Goal: Task Accomplishment & Management: Manage account settings

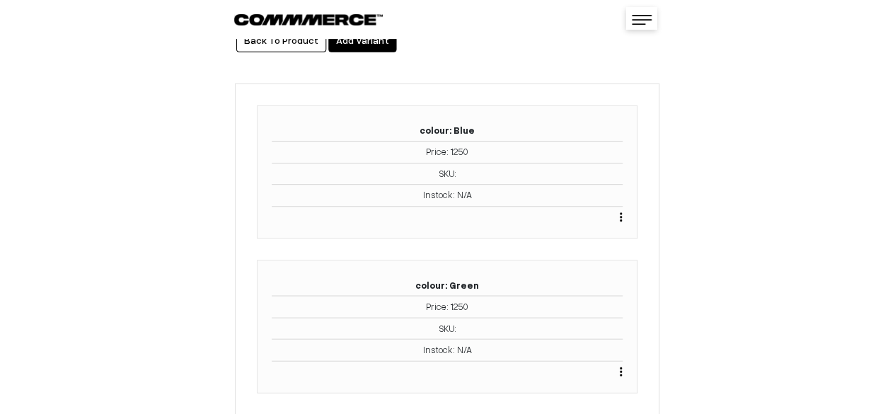
scroll to position [212, 0]
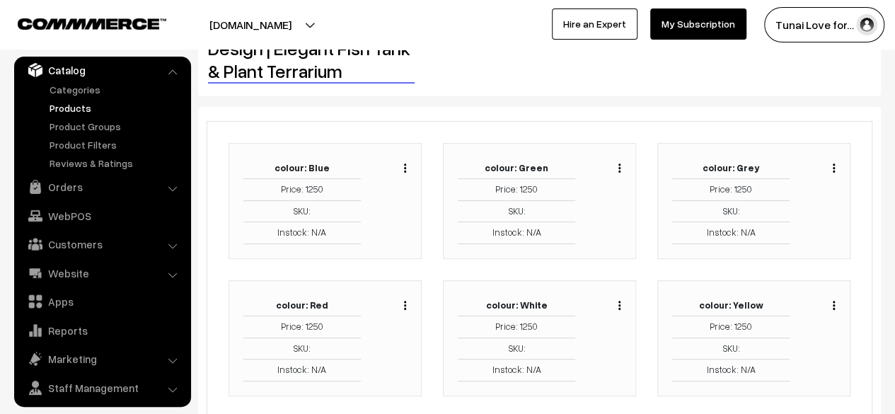
click at [831, 164] on div "Duplicate Edit Delete" at bounding box center [830, 166] width 11 height 17
click at [832, 166] on div "Duplicate Edit Delete" at bounding box center [830, 166] width 11 height 17
click at [832, 168] on button "button" at bounding box center [834, 167] width 4 height 11
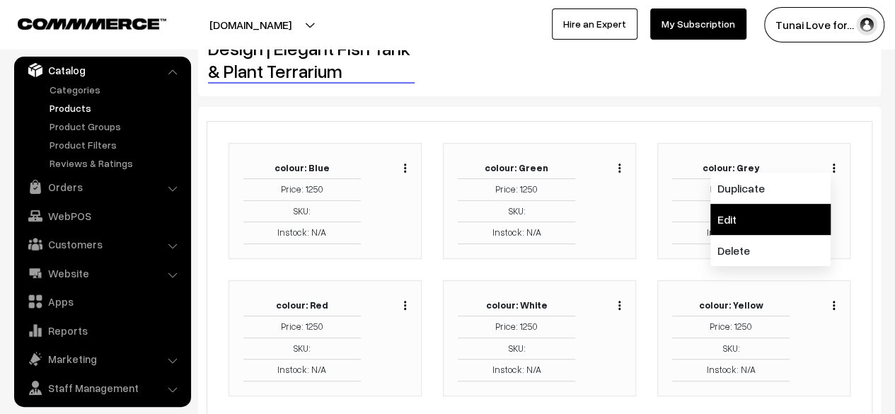
click at [820, 228] on link "Edit" at bounding box center [771, 219] width 120 height 31
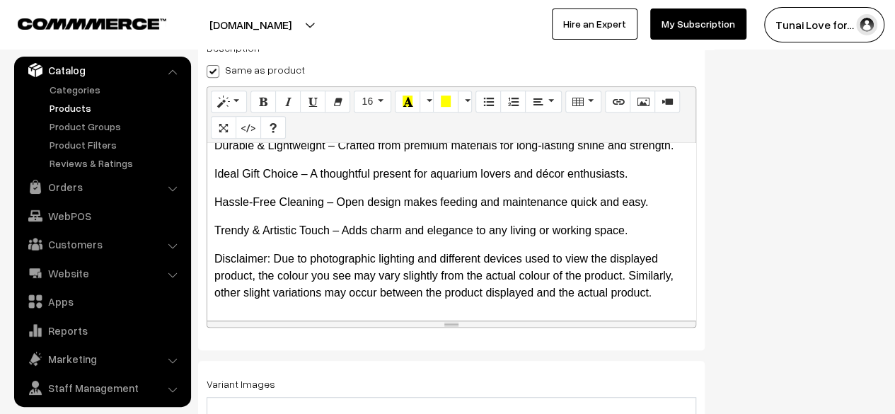
scroll to position [472, 0]
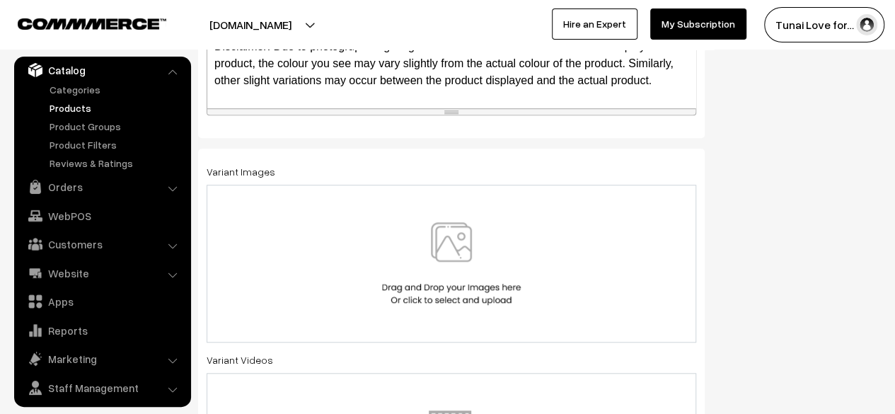
click at [436, 268] on img at bounding box center [452, 263] width 146 height 83
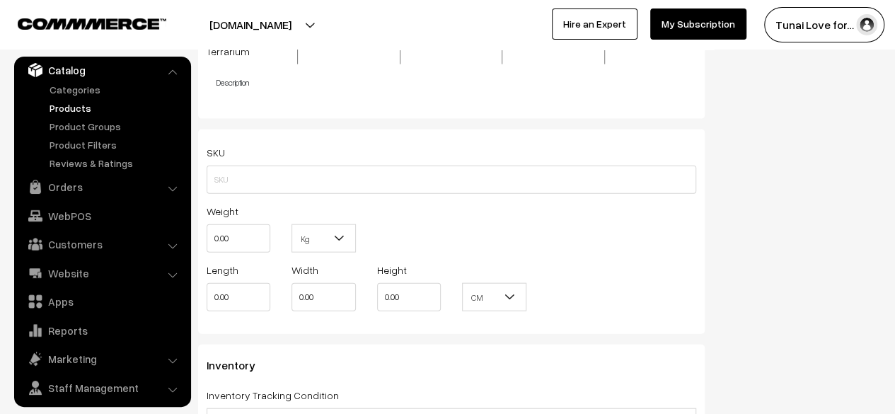
scroll to position [1671, 0]
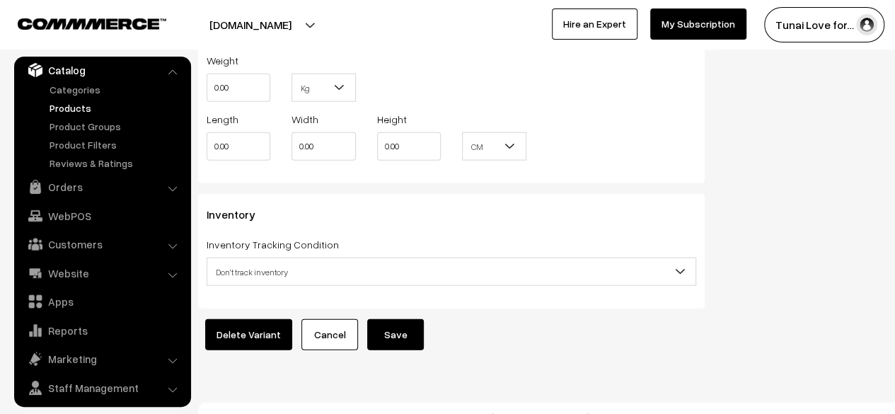
click at [396, 319] on button "Save" at bounding box center [395, 334] width 57 height 31
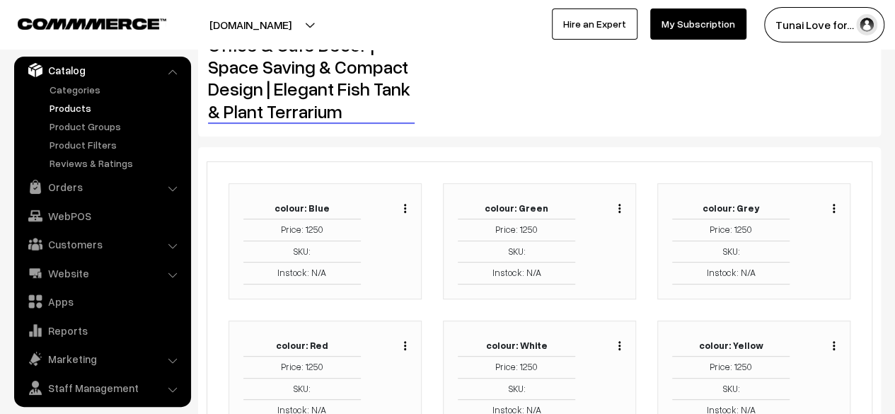
scroll to position [171, 0]
click at [405, 345] on img "button" at bounding box center [405, 346] width 2 height 9
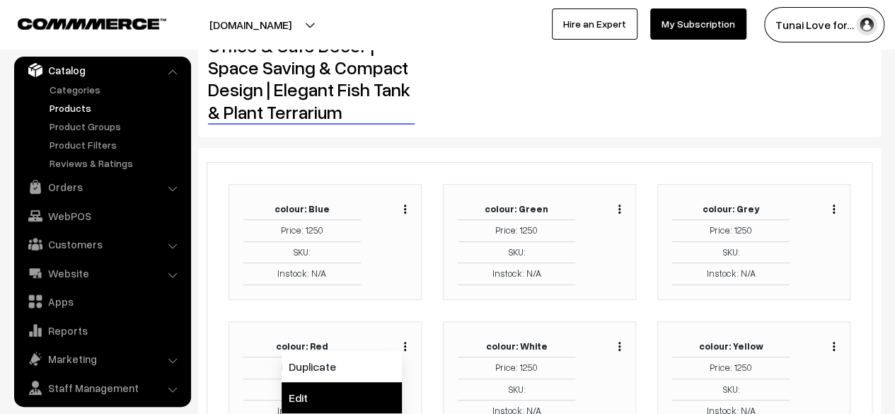
click at [364, 389] on link "Edit" at bounding box center [342, 397] width 120 height 31
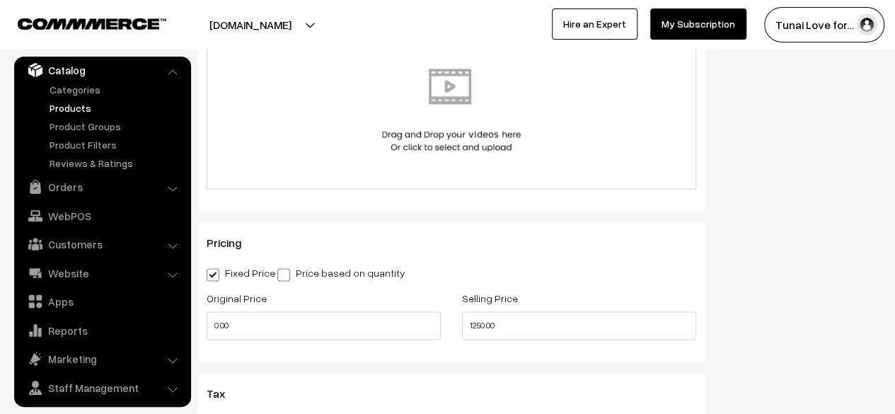
scroll to position [672, 0]
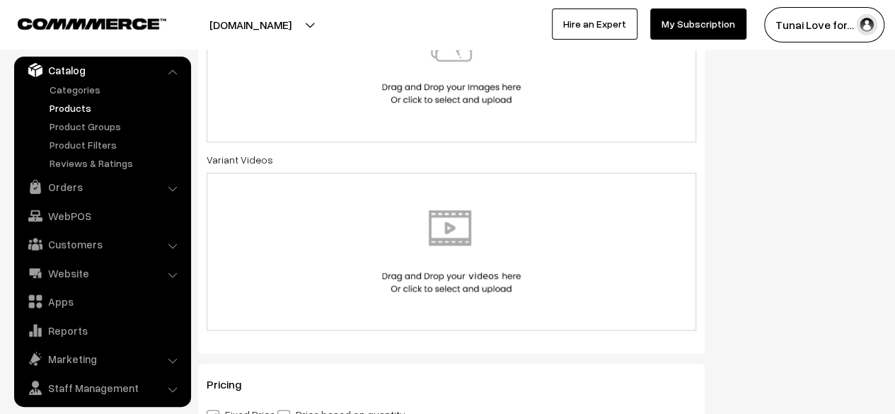
click at [380, 94] on img at bounding box center [452, 63] width 146 height 83
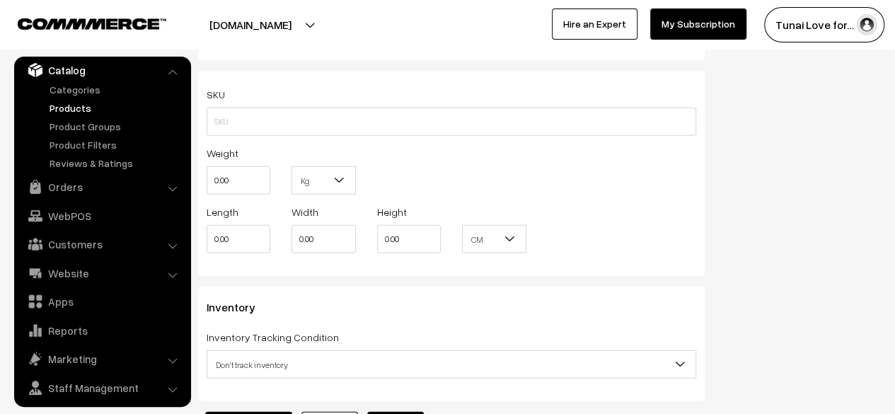
scroll to position [1671, 0]
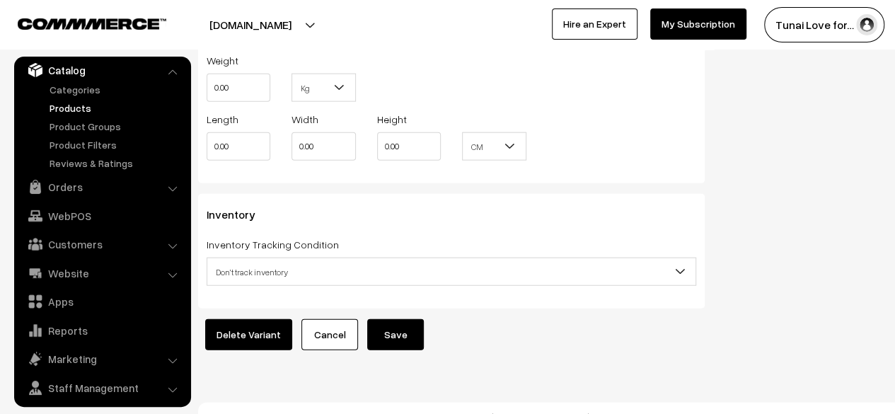
click at [381, 319] on button "Save" at bounding box center [395, 334] width 57 height 31
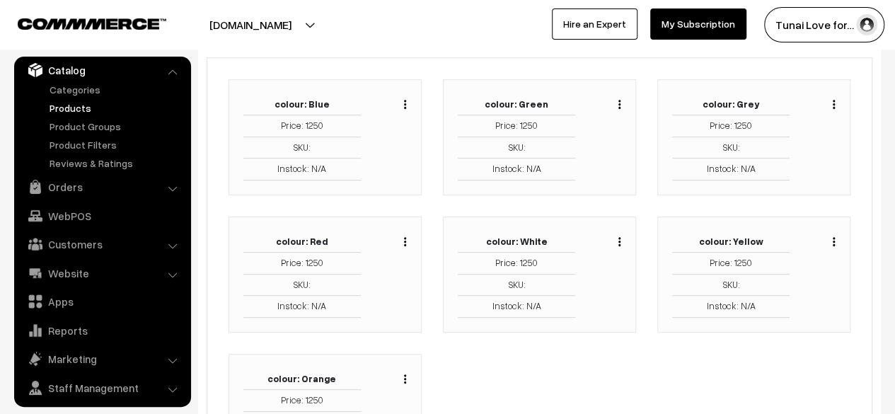
scroll to position [354, 0]
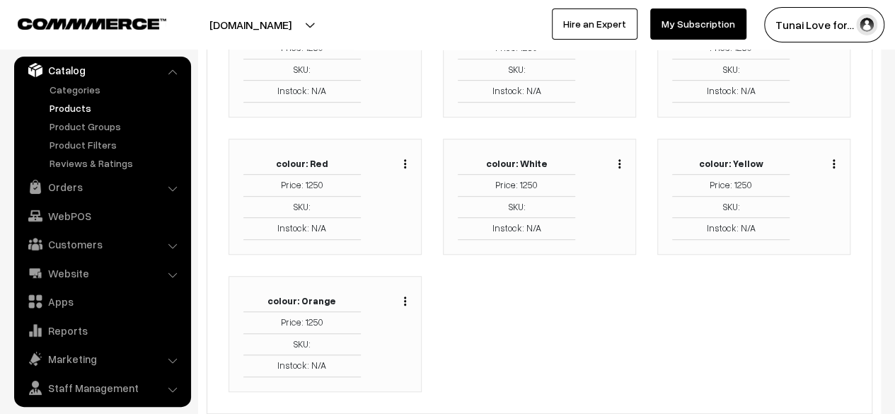
click at [617, 161] on div "Duplicate Edit Delete" at bounding box center [616, 162] width 11 height 17
click at [621, 162] on button "button" at bounding box center [620, 163] width 4 height 11
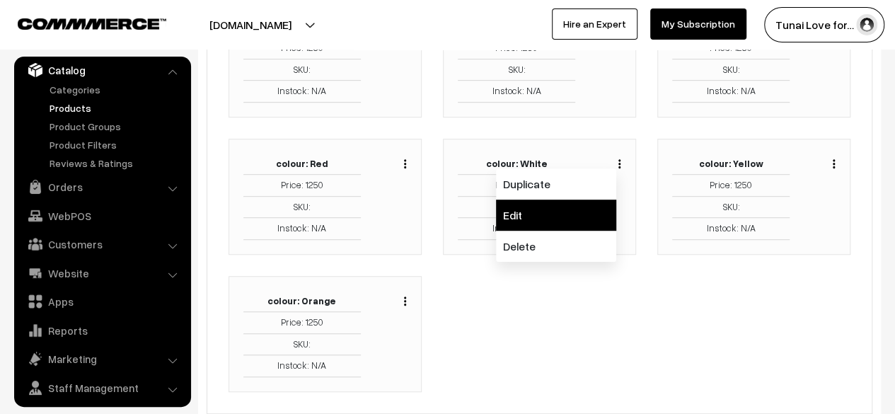
click at [590, 214] on link "Edit" at bounding box center [556, 215] width 120 height 31
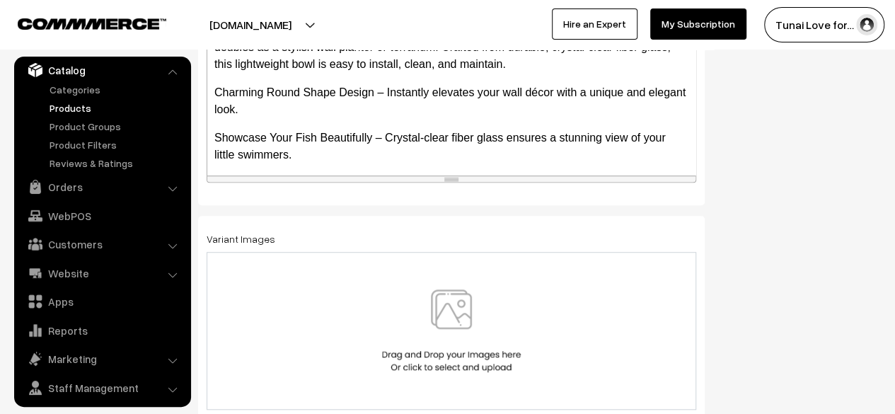
scroll to position [425, 0]
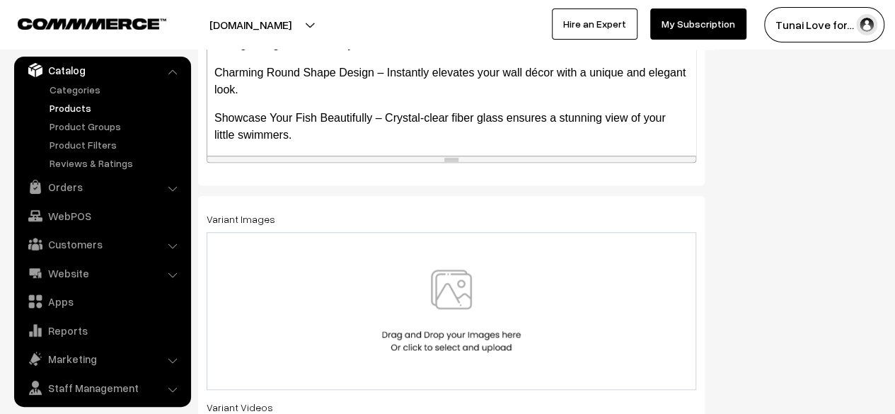
click at [498, 270] on img at bounding box center [452, 311] width 146 height 83
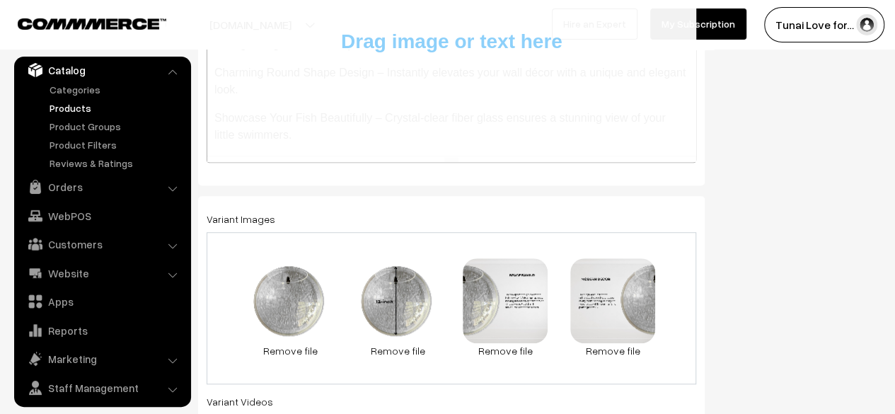
click at [573, 236] on div "99.3 KB 1.16.jpg Check Error Remove file 0.1 MB 2.16.jpg Check Error Remove fil…" at bounding box center [452, 308] width 490 height 152
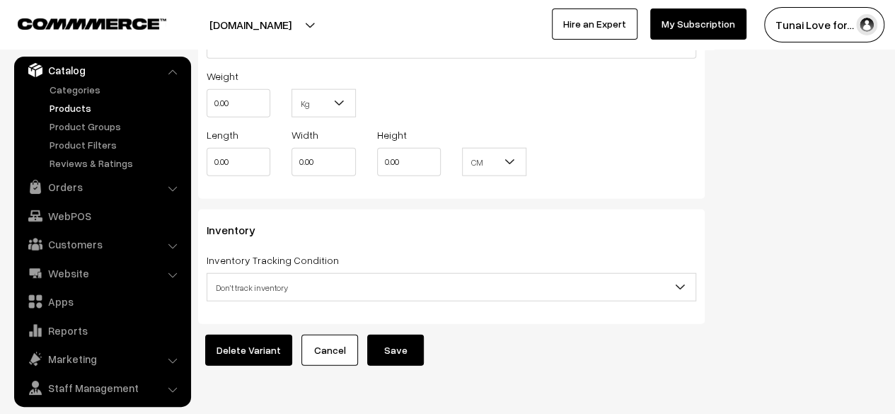
scroll to position [1671, 0]
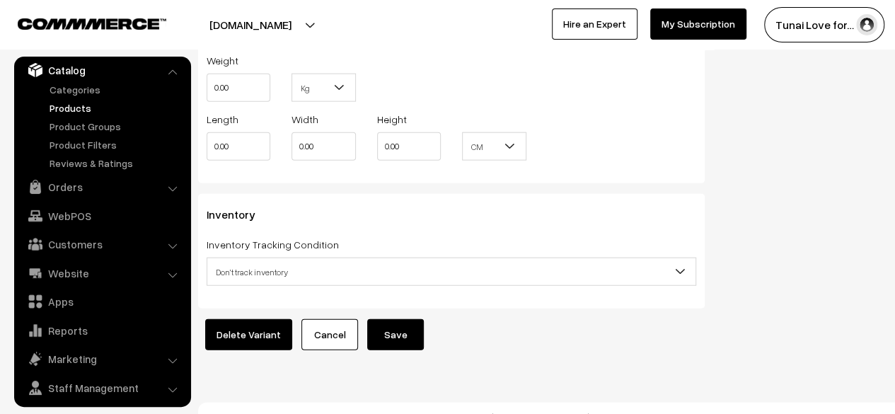
click at [384, 319] on button "Save" at bounding box center [395, 334] width 57 height 31
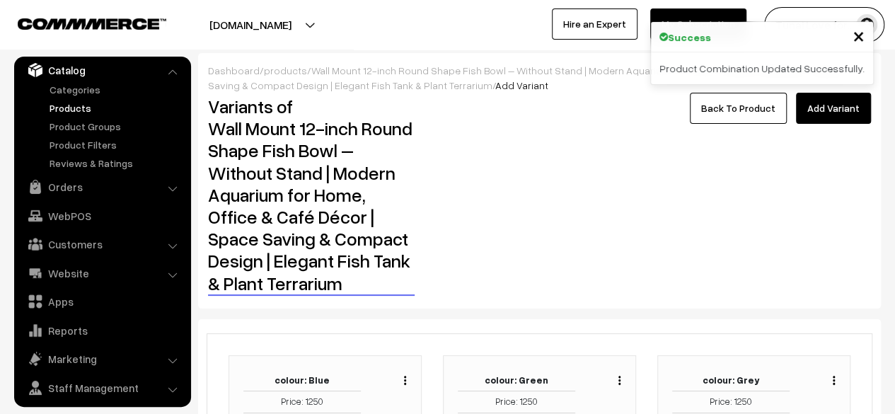
scroll to position [212, 0]
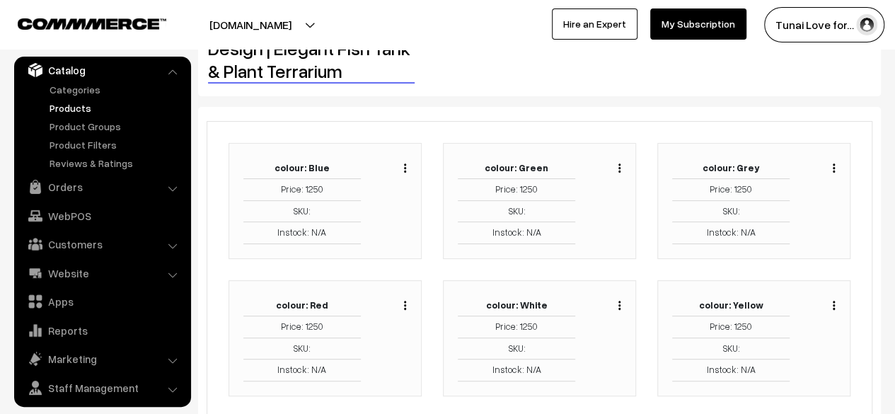
click at [833, 299] on div "Duplicate Edit Delete" at bounding box center [830, 303] width 11 height 17
click at [833, 301] on img "button" at bounding box center [834, 305] width 2 height 9
click at [739, 355] on link "Edit" at bounding box center [771, 356] width 120 height 31
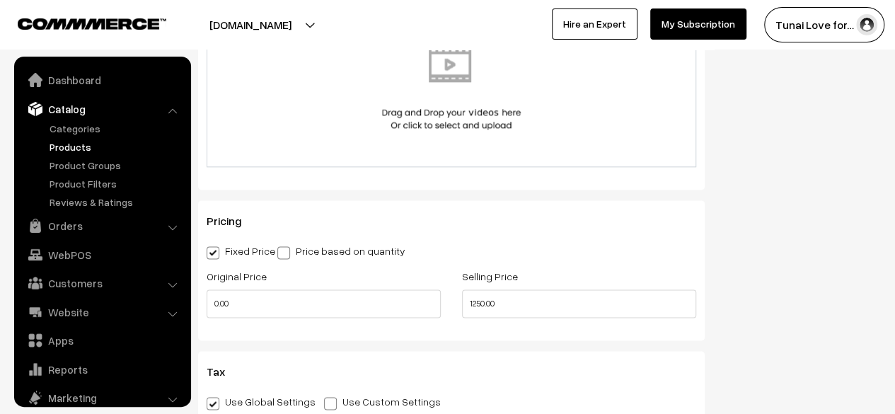
scroll to position [39, 0]
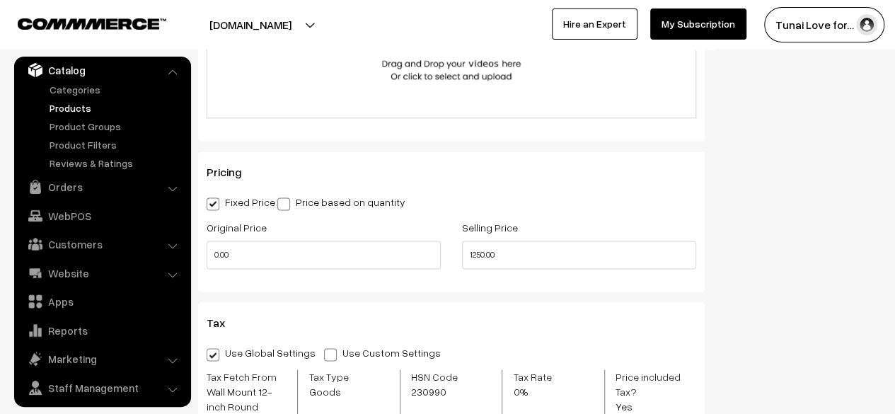
click at [456, 64] on img at bounding box center [452, 39] width 146 height 83
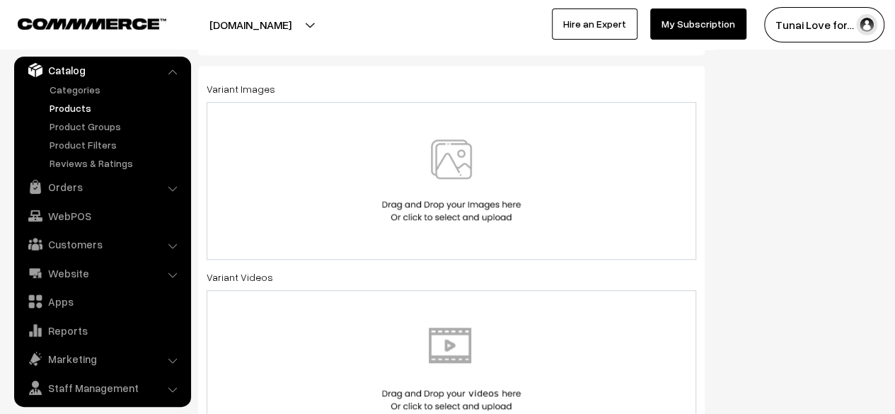
scroll to position [531, 0]
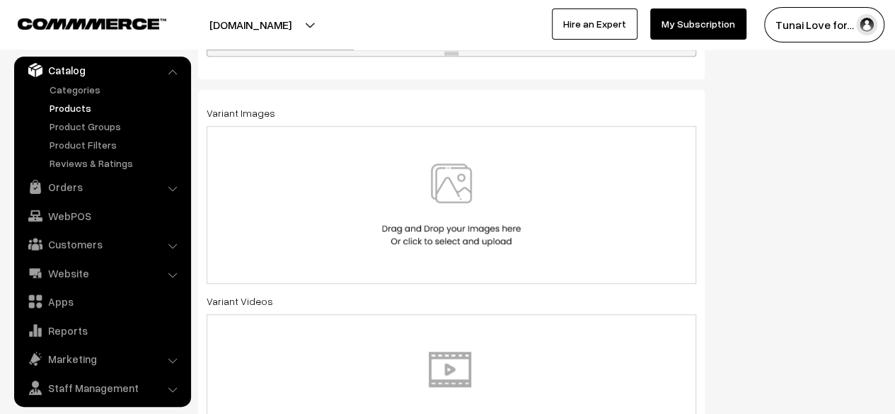
click at [376, 207] on div at bounding box center [452, 204] width 460 height 83
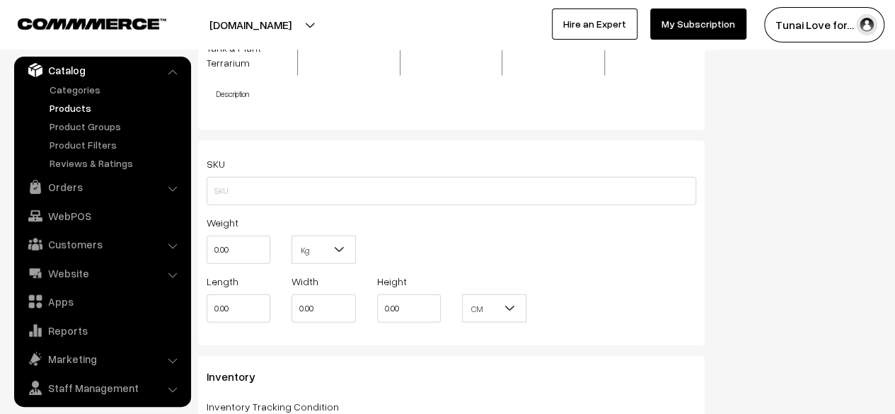
scroll to position [1671, 0]
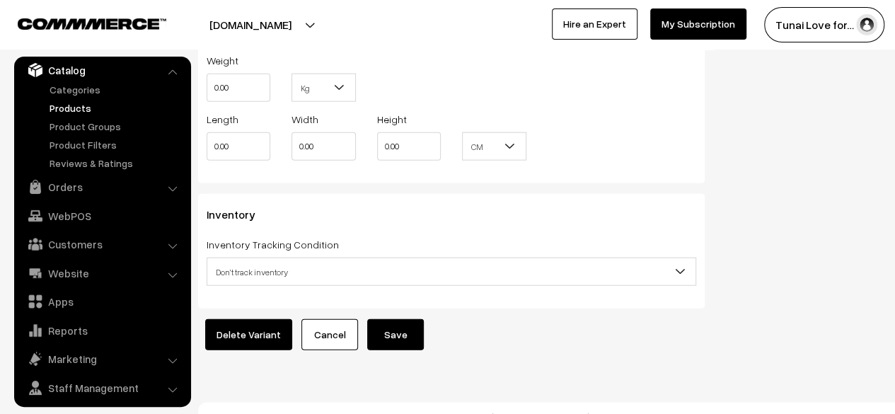
click at [403, 319] on button "Save" at bounding box center [395, 334] width 57 height 31
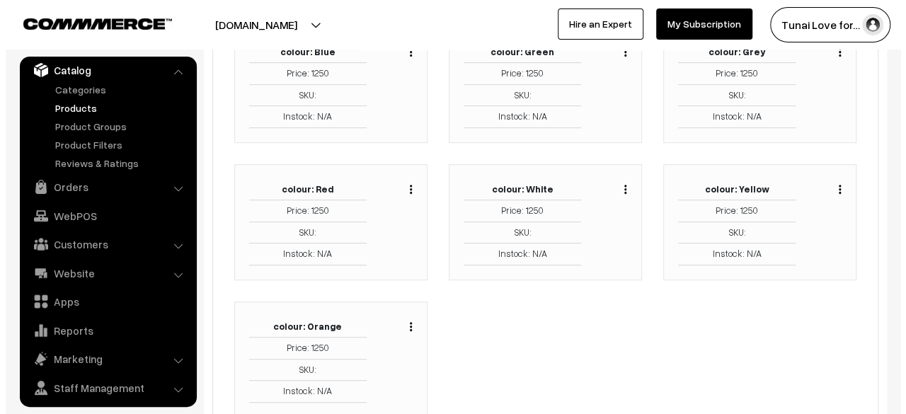
scroll to position [354, 0]
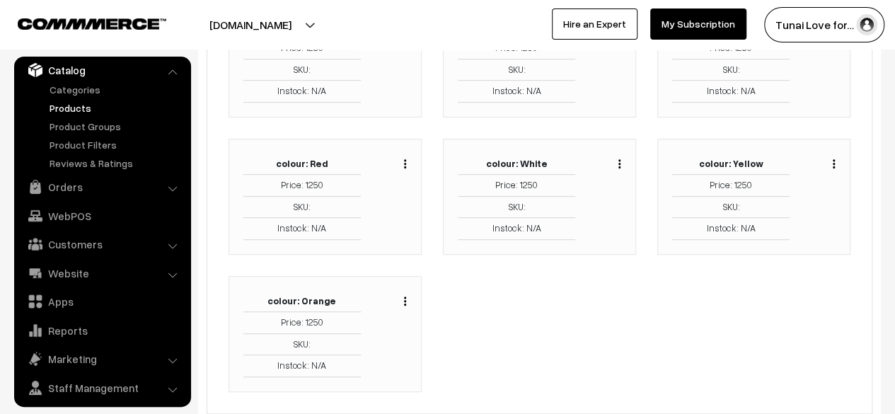
click at [405, 299] on img "button" at bounding box center [405, 301] width 2 height 9
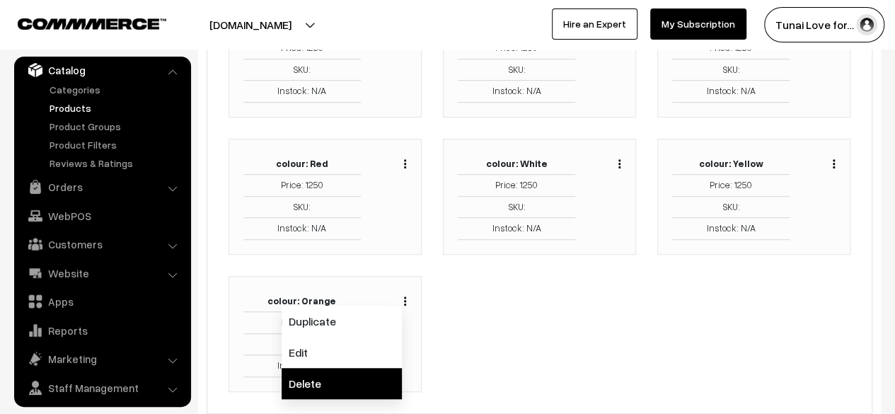
click at [296, 371] on link "Delete" at bounding box center [342, 383] width 120 height 31
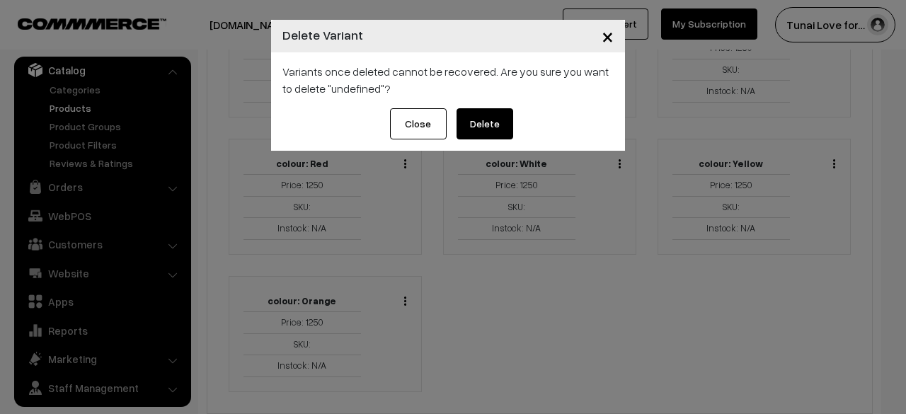
click at [488, 121] on button "Delete" at bounding box center [484, 123] width 57 height 31
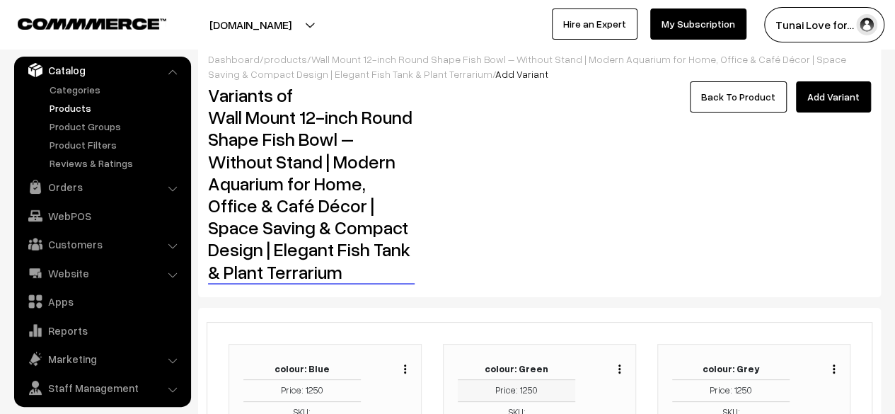
scroll to position [0, 0]
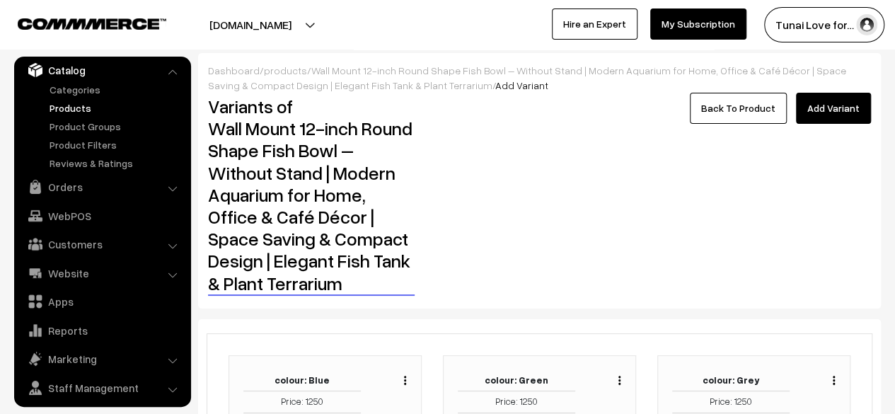
click at [782, 110] on link "Back To Product" at bounding box center [738, 108] width 97 height 31
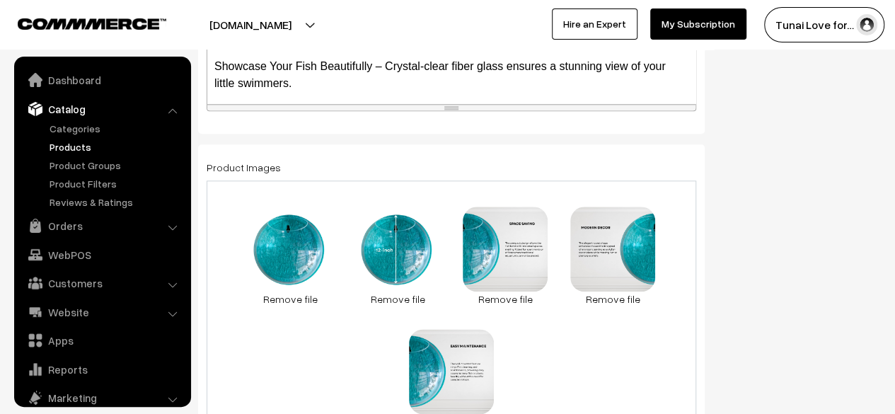
scroll to position [39, 0]
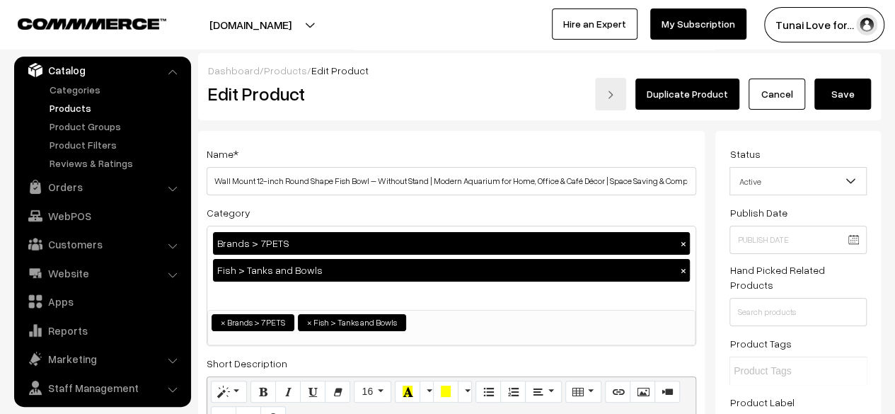
click at [841, 98] on button "Save" at bounding box center [843, 94] width 57 height 31
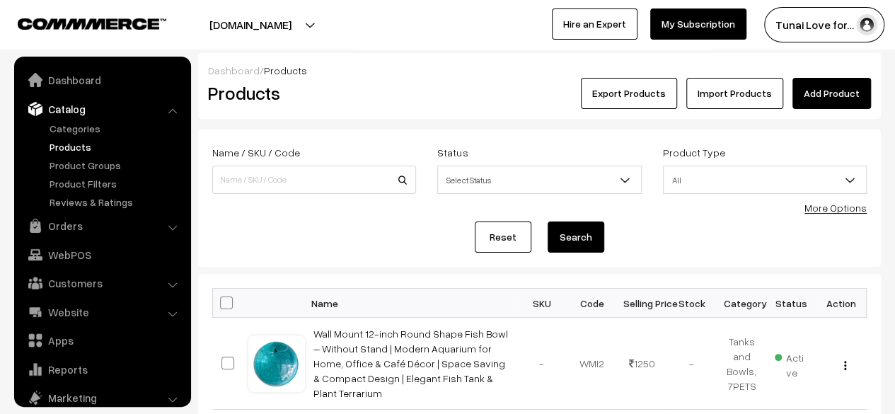
scroll to position [39, 0]
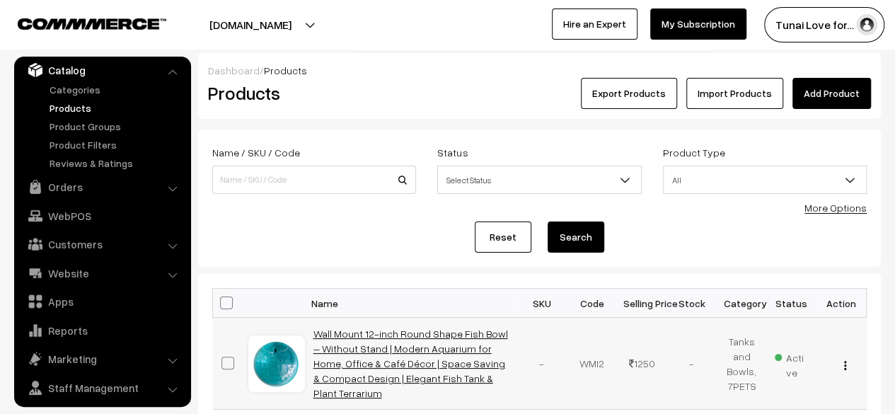
click at [469, 337] on link "Wall Mount 12-inch Round Shape Fish Bowl – Without Stand | Modern Aquarium for …" at bounding box center [411, 363] width 195 height 71
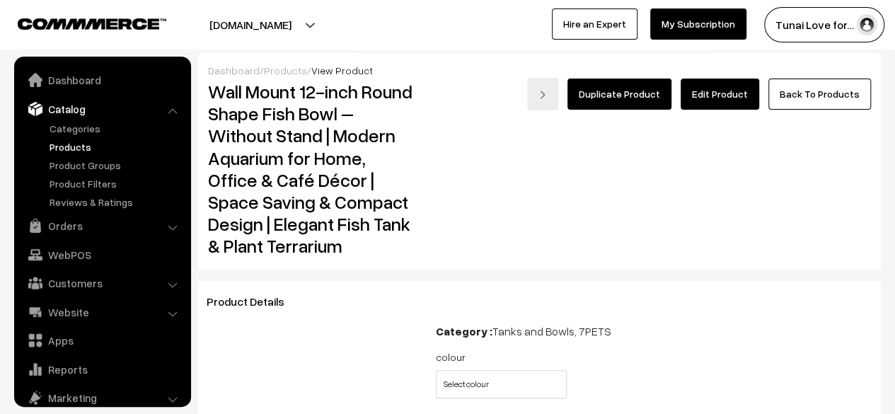
scroll to position [39, 0]
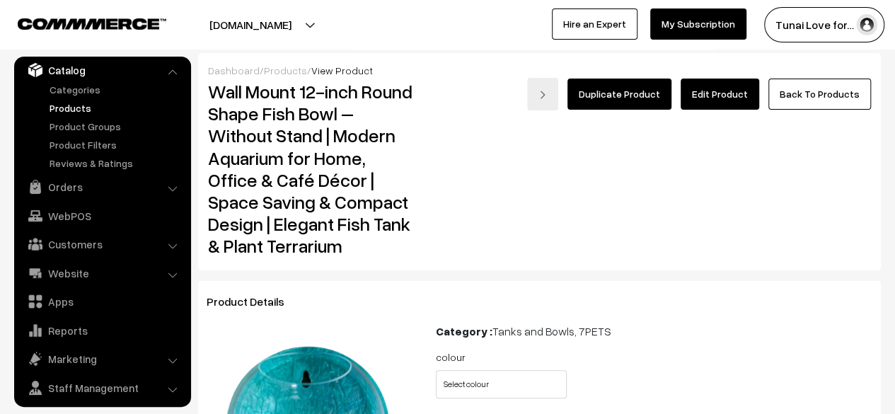
click at [740, 98] on link "Edit Product" at bounding box center [720, 94] width 79 height 31
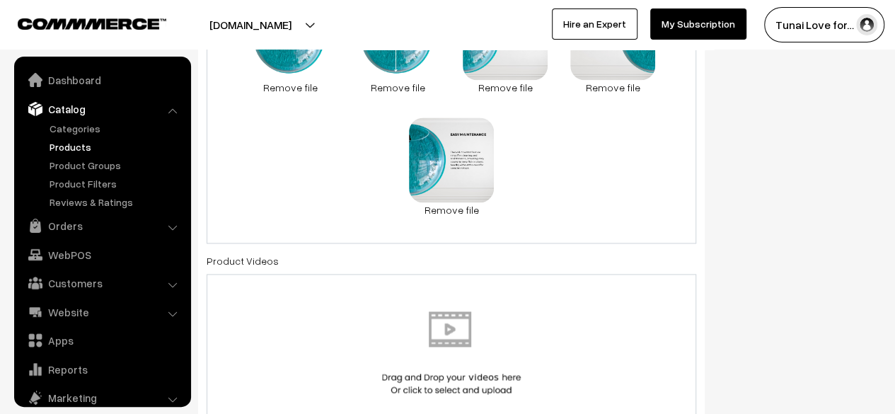
scroll to position [39, 0]
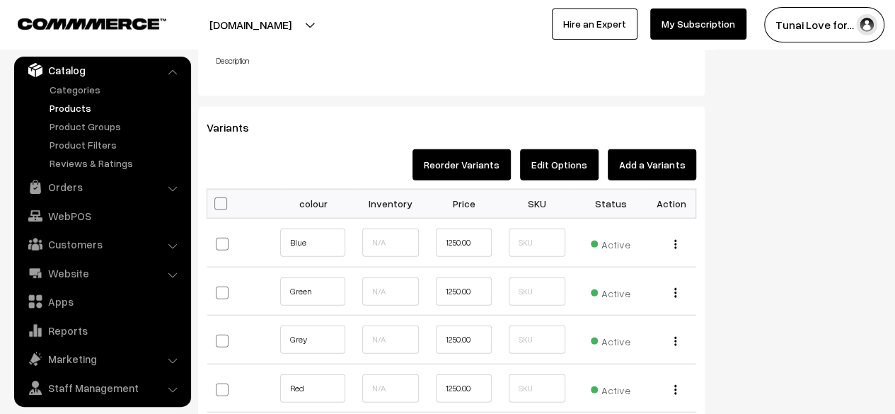
click at [595, 149] on button "Edit Options" at bounding box center [559, 164] width 79 height 31
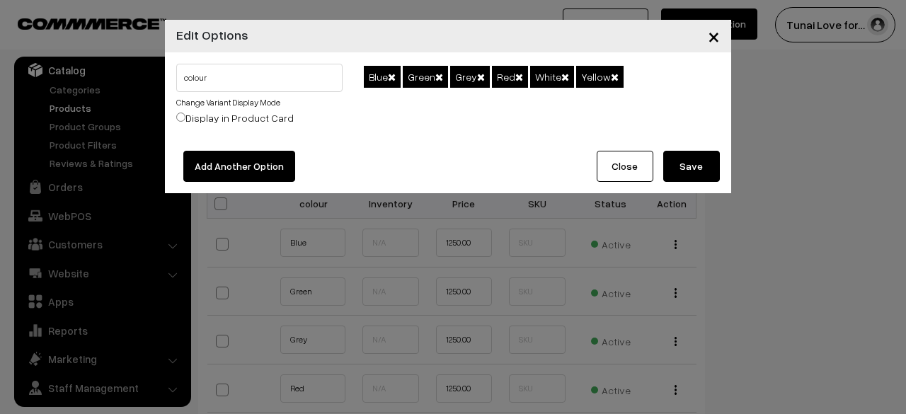
click at [717, 35] on span "×" at bounding box center [714, 36] width 12 height 26
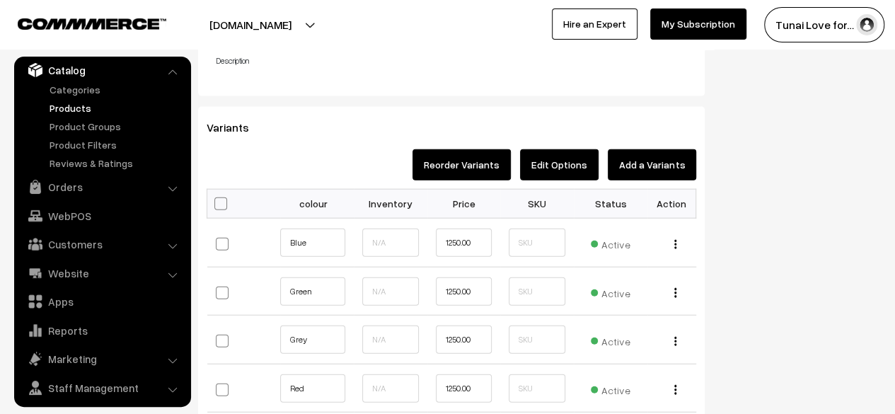
click at [655, 149] on button "Add a Variants" at bounding box center [652, 164] width 88 height 31
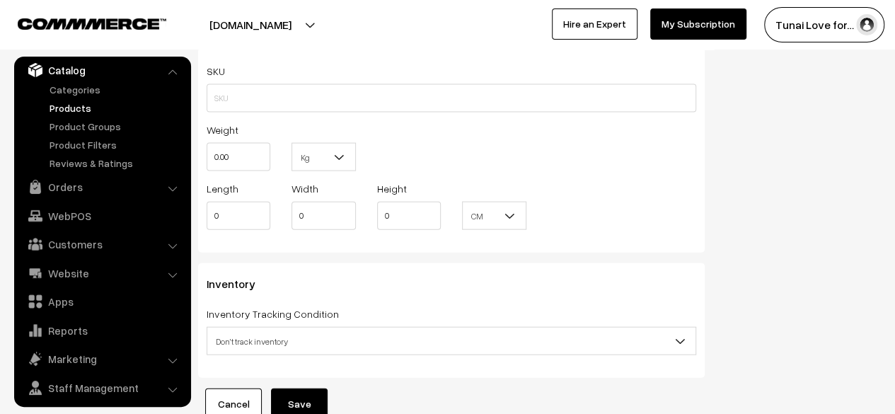
scroll to position [1542, 0]
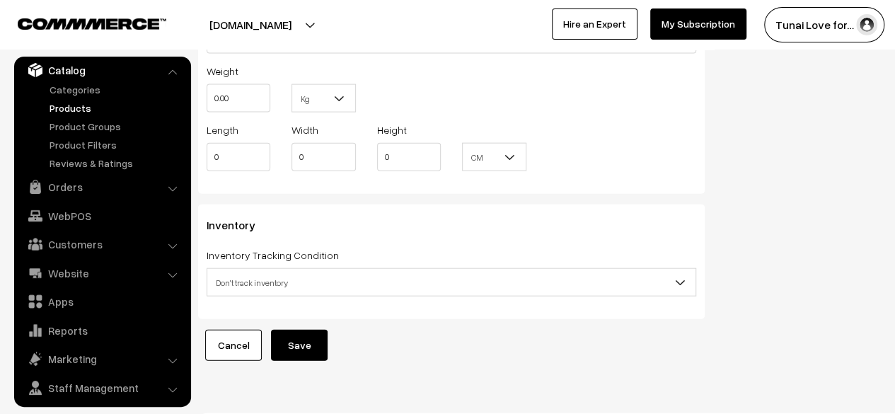
click at [243, 330] on link "Cancel" at bounding box center [233, 345] width 57 height 31
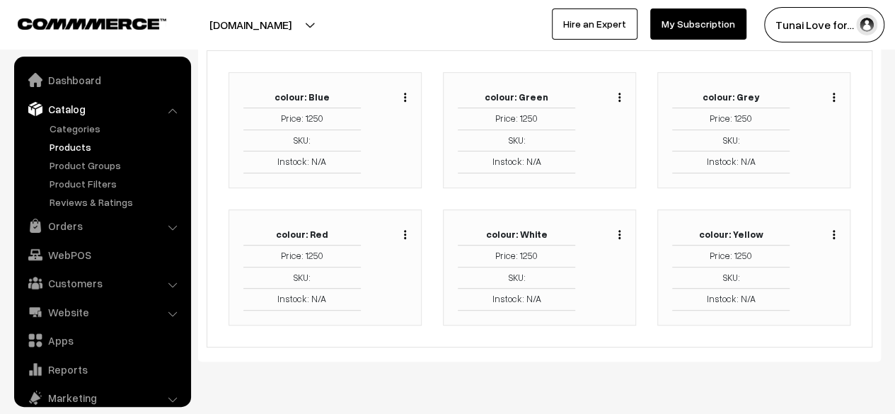
scroll to position [39, 0]
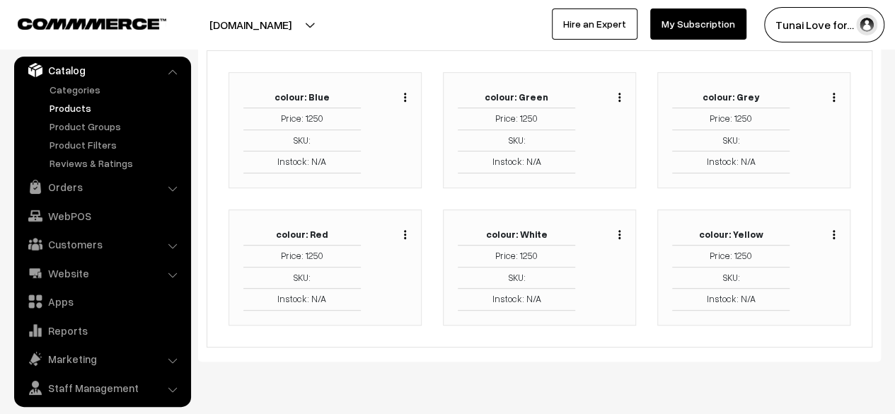
click at [404, 231] on img "button" at bounding box center [405, 234] width 2 height 9
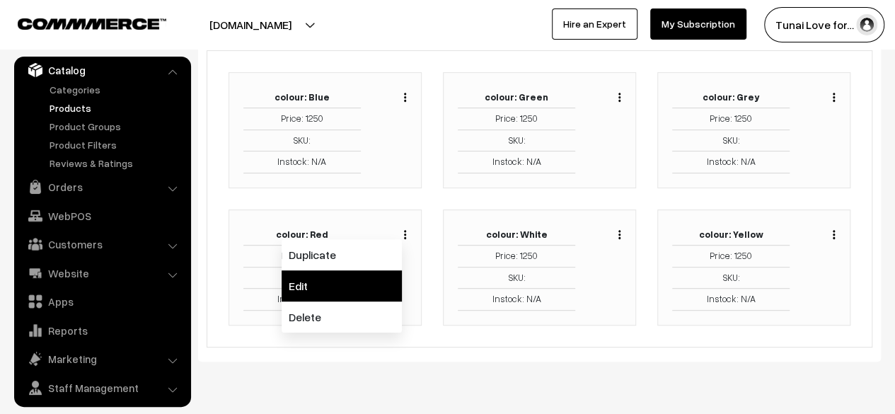
click at [347, 287] on link "Edit" at bounding box center [342, 285] width 120 height 31
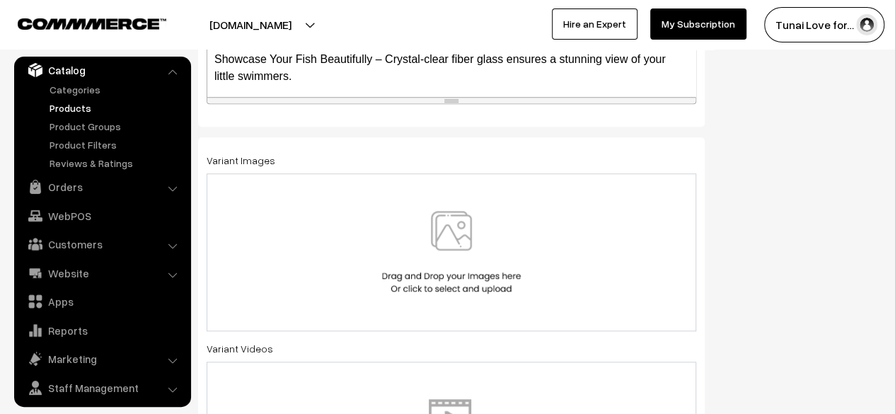
scroll to position [495, 0]
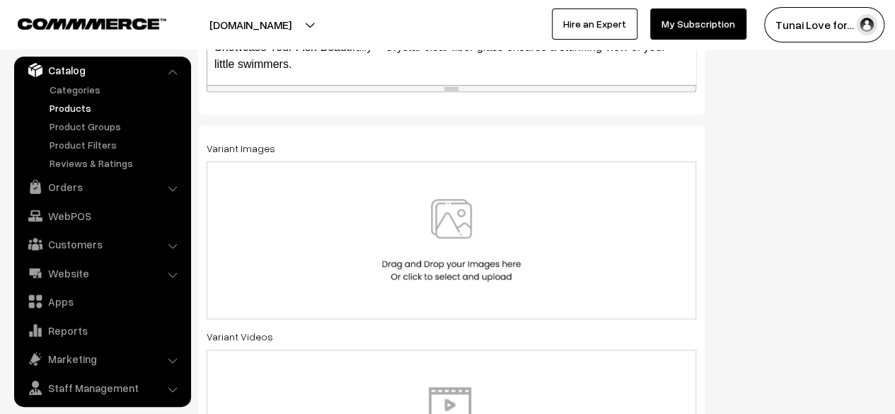
click at [455, 230] on img at bounding box center [452, 240] width 146 height 83
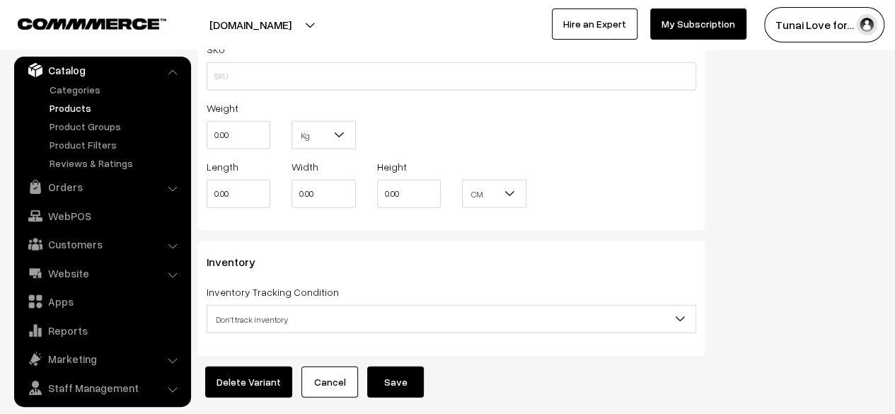
scroll to position [1671, 0]
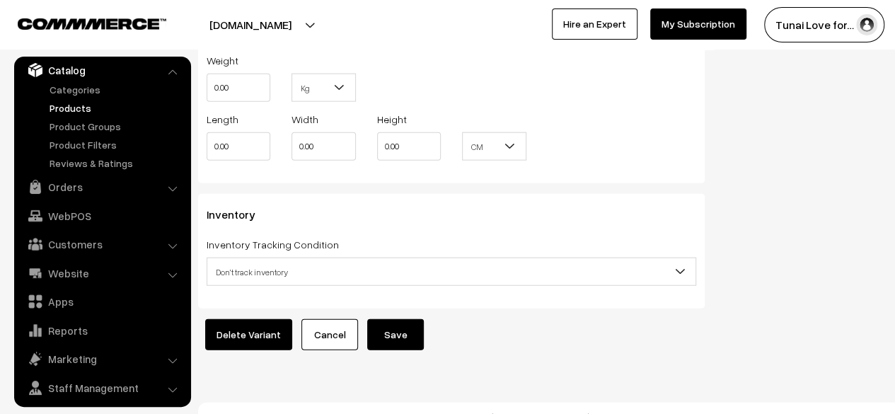
click at [381, 319] on button "Save" at bounding box center [395, 334] width 57 height 31
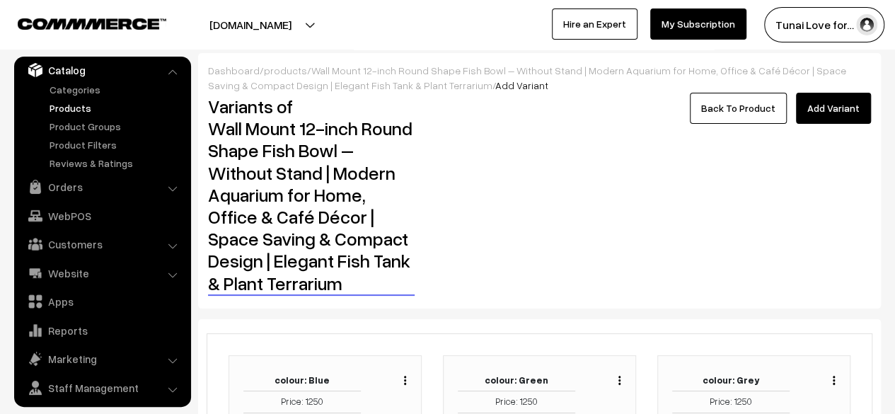
click at [773, 114] on link "Back To Product" at bounding box center [738, 108] width 97 height 31
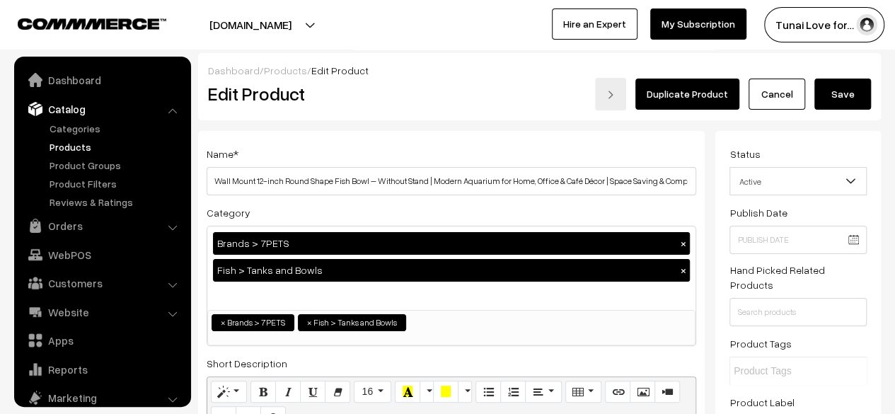
click at [828, 103] on button "Save" at bounding box center [843, 94] width 57 height 31
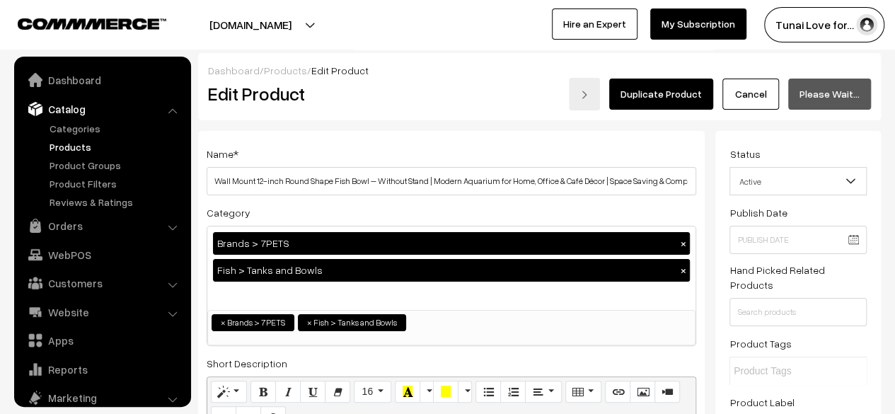
scroll to position [39, 0]
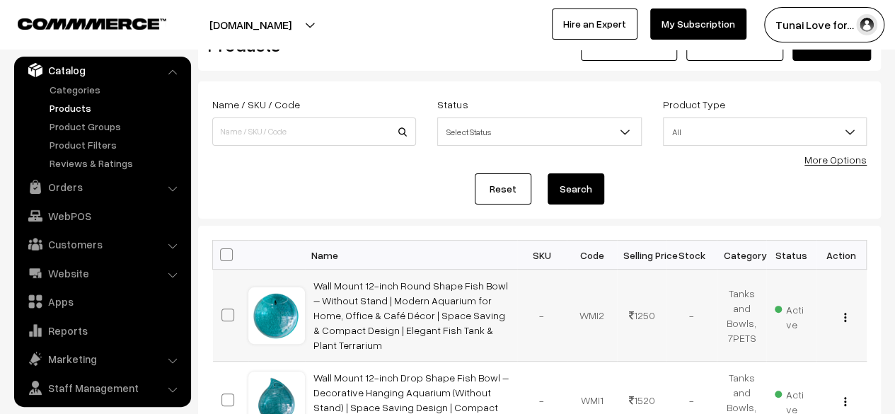
scroll to position [142, 0]
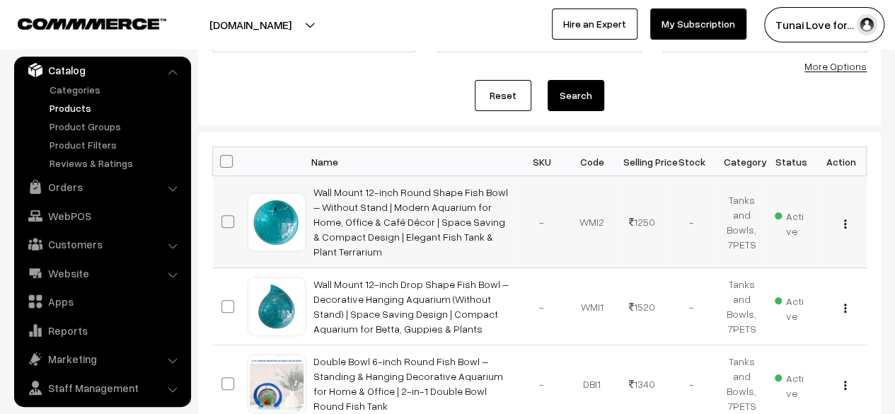
click at [321, 211] on link "Wall Mount 12-inch Round Shape Fish Bowl – Without Stand | Modern Aquarium for …" at bounding box center [411, 221] width 195 height 71
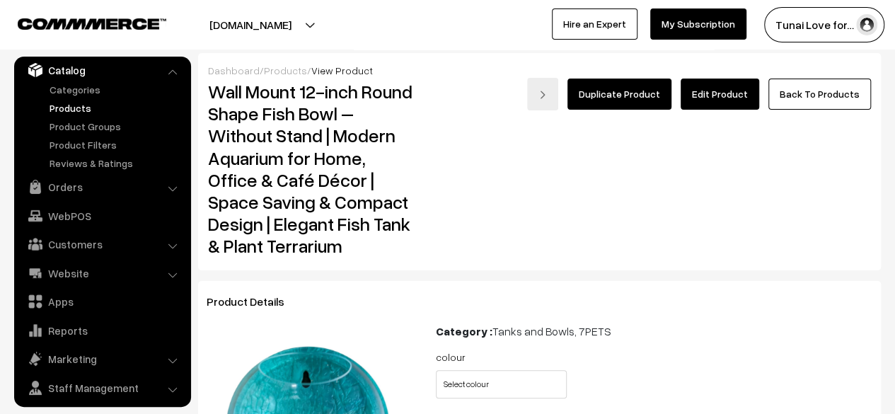
scroll to position [212, 0]
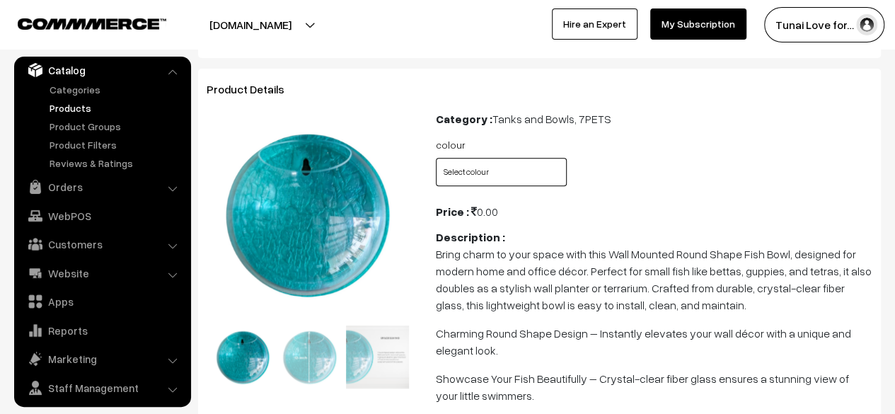
click at [532, 166] on select "Select colour Blue Green Grey Red White Yellow" at bounding box center [502, 172] width 132 height 28
select select "WMI2_KGM"
click at [436, 158] on select "Select colour Blue Green Grey Red White Yellow" at bounding box center [502, 172] width 132 height 28
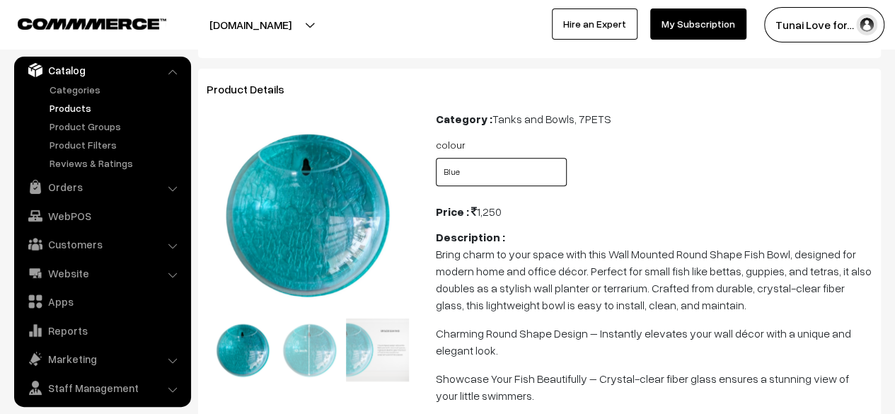
click at [483, 168] on select "Select colour Blue Green Grey Red White Yellow" at bounding box center [502, 172] width 132 height 28
select select "WMI2_H4T"
click at [436, 158] on select "Select colour Blue Green Grey Red White Yellow" at bounding box center [502, 172] width 132 height 28
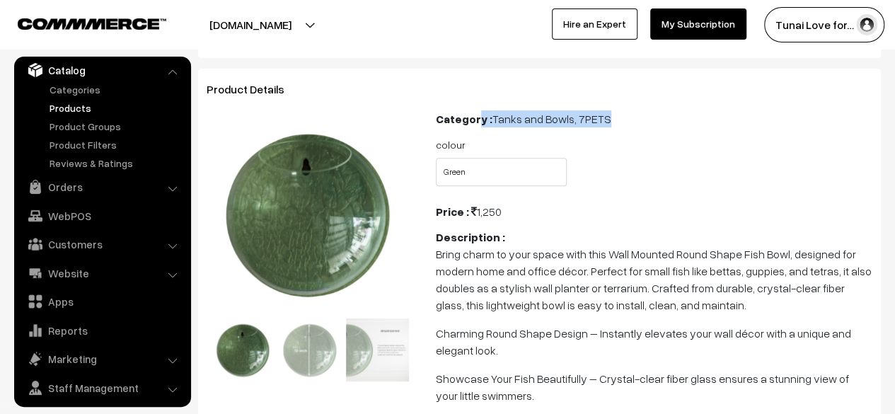
drag, startPoint x: 606, startPoint y: 118, endPoint x: 476, endPoint y: 115, distance: 130.2
click at [476, 115] on div "Category : Tanks and Bowls, 7PETS" at bounding box center [654, 118] width 437 height 17
click at [476, 115] on b "Category :" at bounding box center [464, 119] width 57 height 14
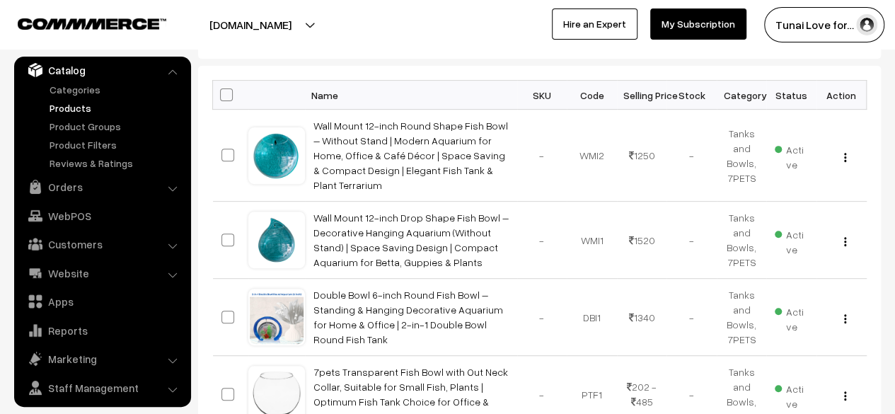
scroll to position [212, 0]
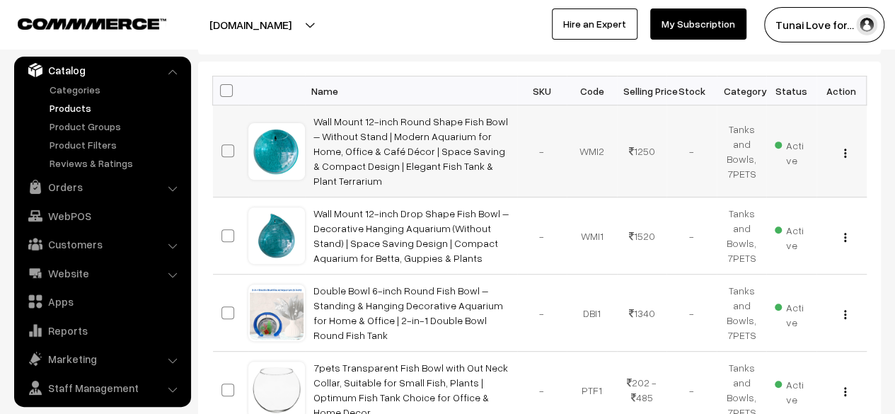
click at [844, 149] on img "button" at bounding box center [845, 153] width 2 height 9
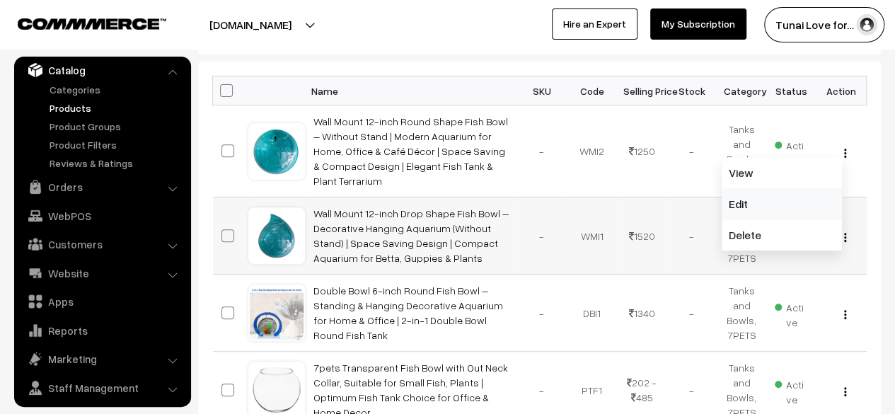
click at [761, 196] on link "Edit" at bounding box center [782, 203] width 120 height 31
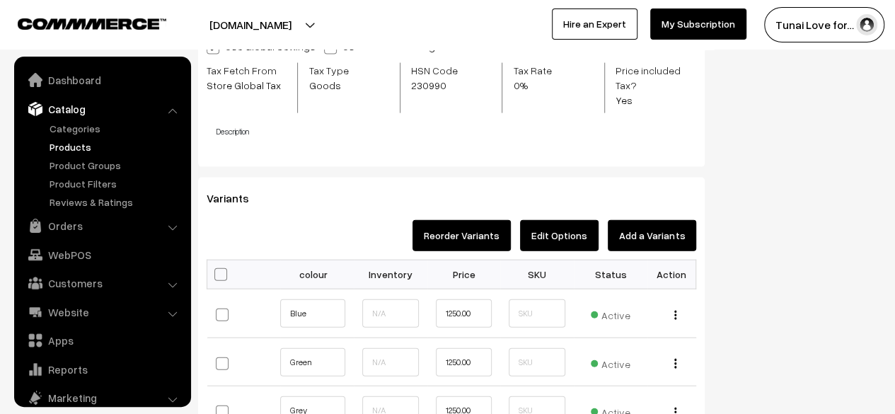
scroll to position [39, 0]
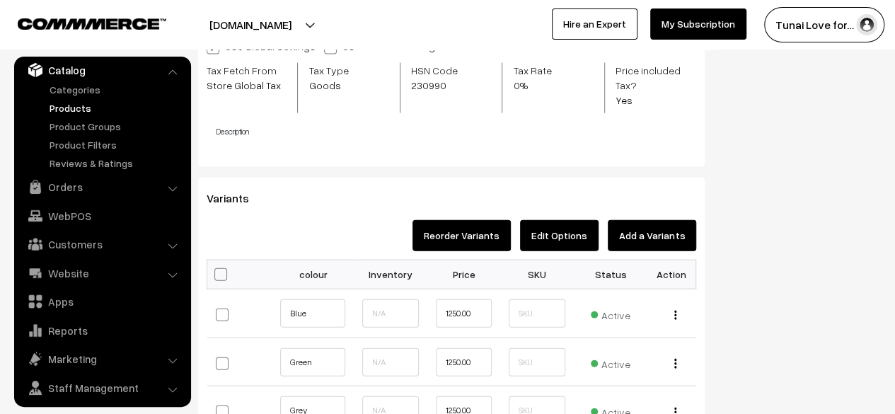
click at [641, 227] on button "Add a Variants" at bounding box center [652, 235] width 88 height 31
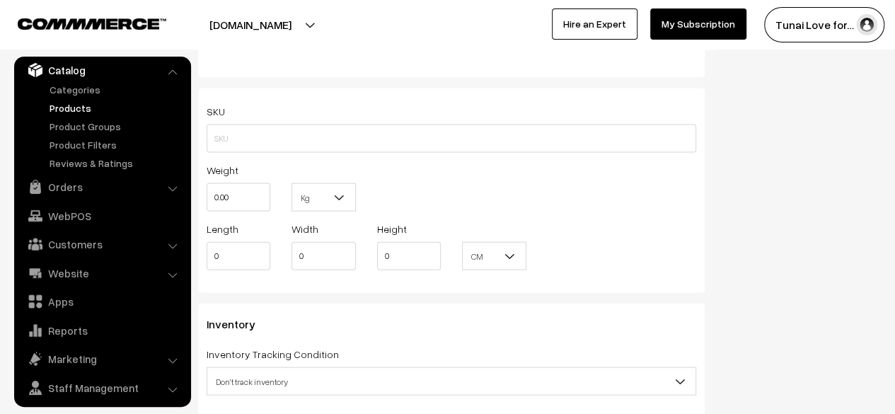
scroll to position [1542, 0]
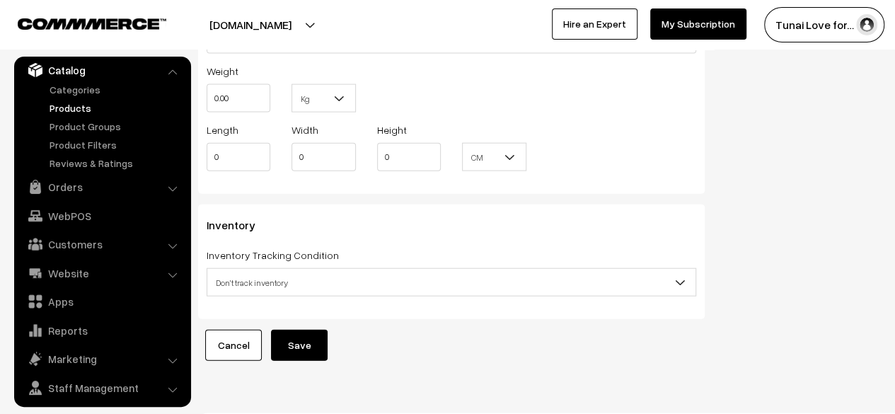
click at [228, 330] on link "Cancel" at bounding box center [233, 345] width 57 height 31
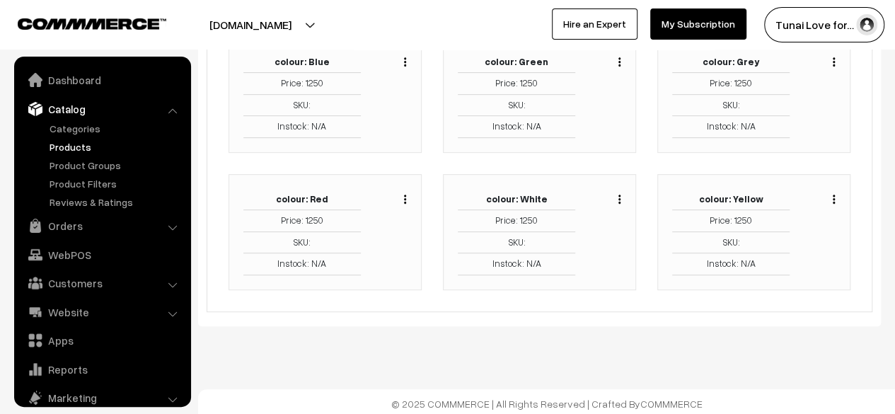
scroll to position [39, 0]
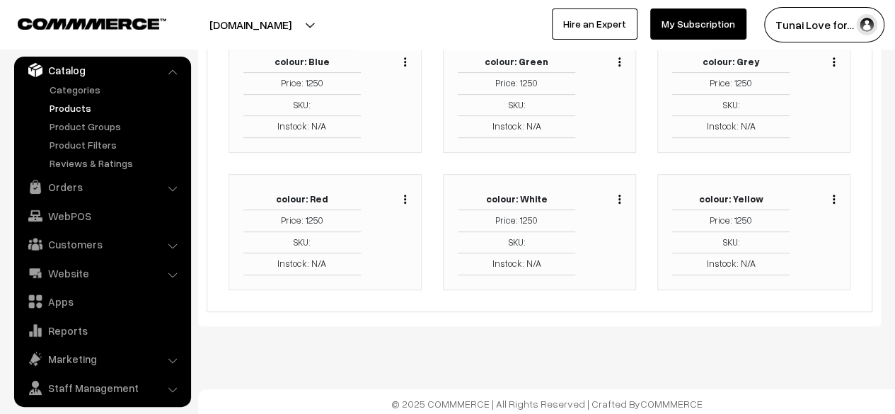
click at [617, 197] on div "Duplicate Edit Delete" at bounding box center [616, 197] width 11 height 17
click at [617, 199] on div "Duplicate Edit Delete" at bounding box center [616, 197] width 11 height 17
click at [620, 201] on img "button" at bounding box center [620, 199] width 2 height 9
click at [594, 240] on link "Edit" at bounding box center [556, 250] width 120 height 31
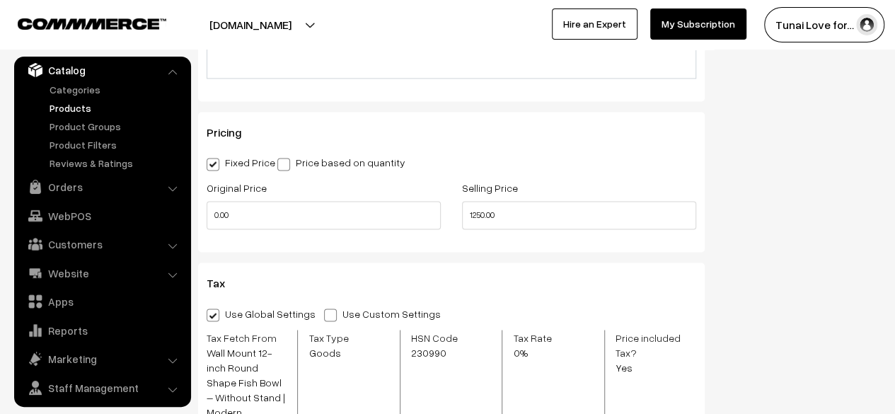
scroll to position [1168, 0]
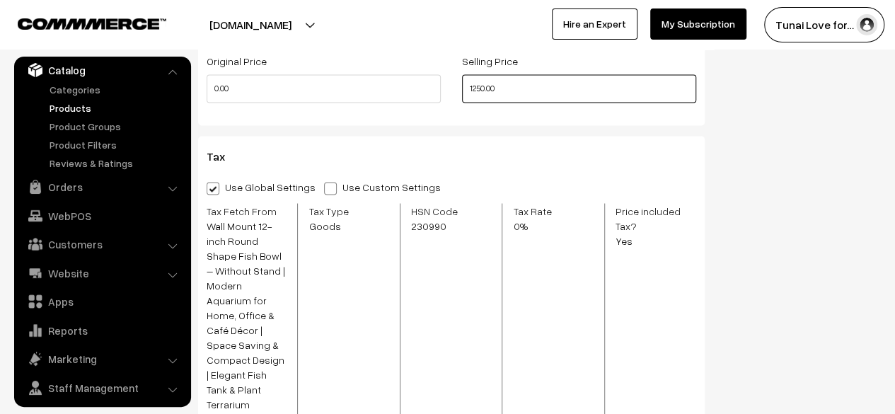
drag, startPoint x: 512, startPoint y: 88, endPoint x: 386, endPoint y: 76, distance: 126.5
click at [386, 74] on div "Original Price 0.00 Selling Price 1250.00" at bounding box center [451, 81] width 511 height 59
type input "1070"
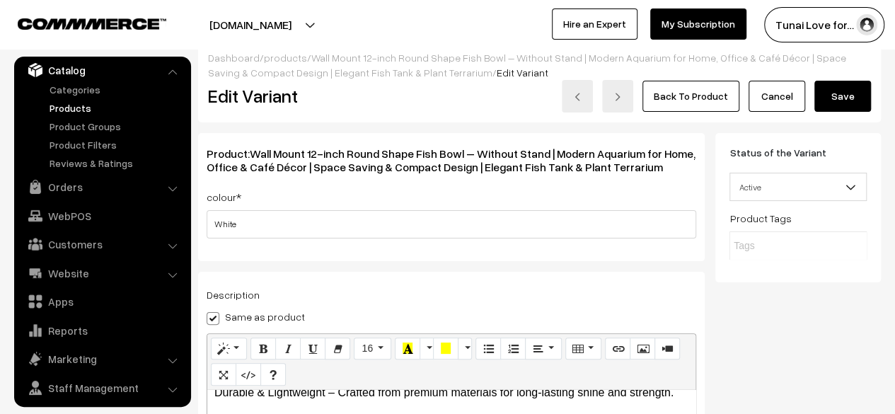
scroll to position [0, 0]
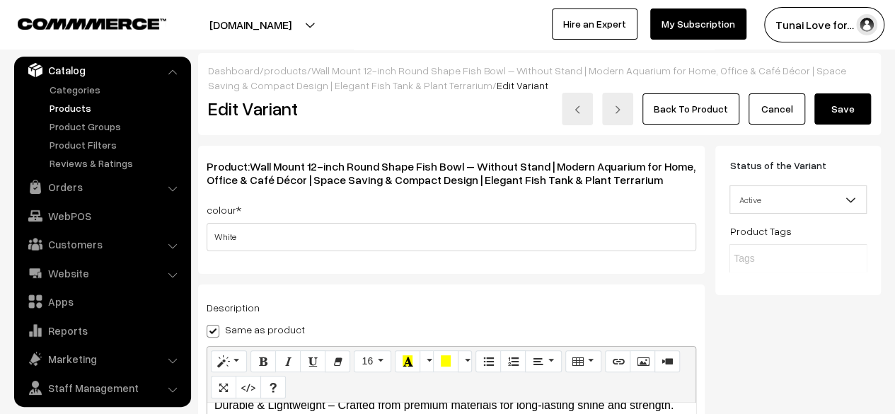
click at [834, 98] on button "Save" at bounding box center [843, 108] width 57 height 31
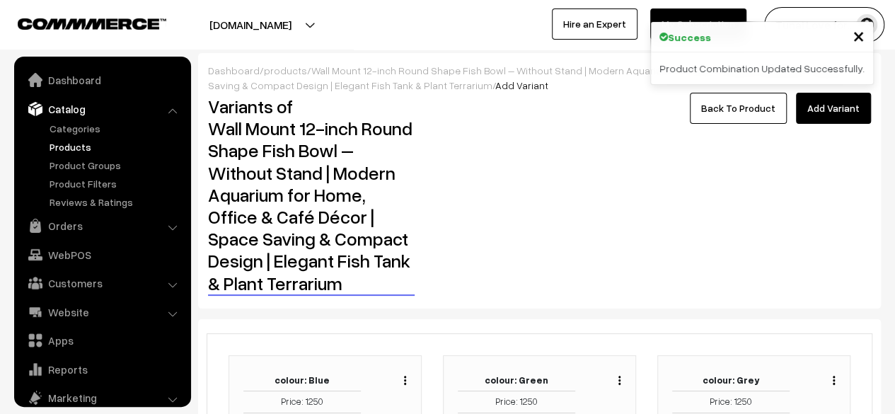
scroll to position [39, 0]
